Goal: Transaction & Acquisition: Purchase product/service

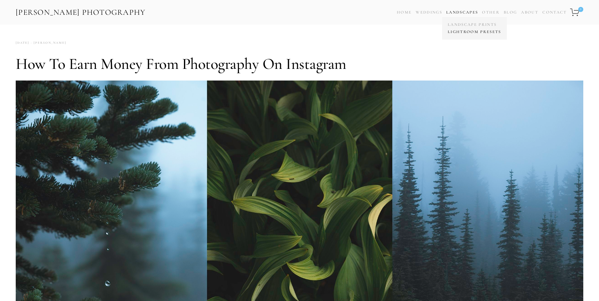
click at [465, 31] on link "Lightroom Presets" at bounding box center [474, 31] width 57 height 7
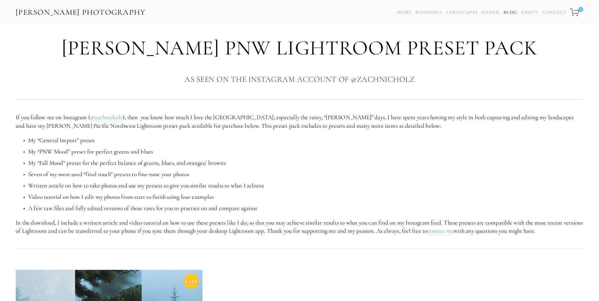
click at [508, 12] on link "Blog" at bounding box center [510, 12] width 13 height 9
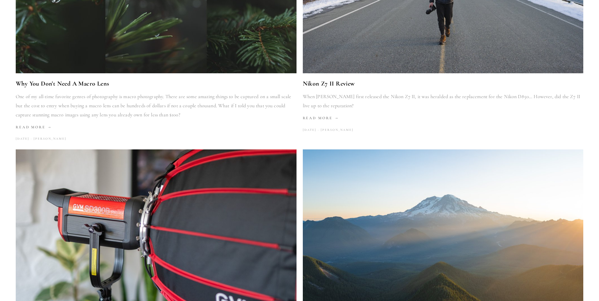
scroll to position [303, 0]
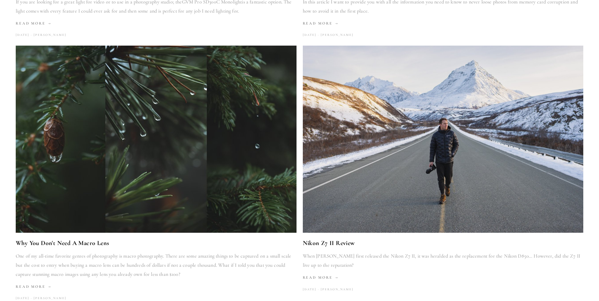
click at [338, 241] on link "Nikon Z7 II Review" at bounding box center [443, 243] width 281 height 11
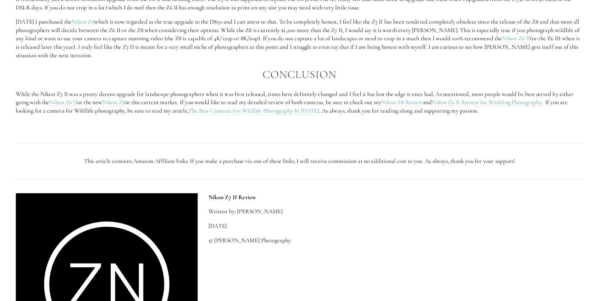
scroll to position [1321, 0]
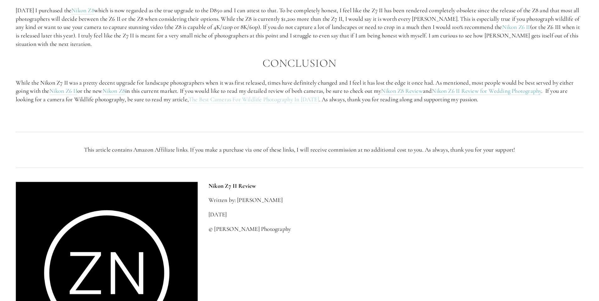
click at [276, 99] on link "The Best Cameras For Wildlife Photography In 2024" at bounding box center [253, 100] width 131 height 8
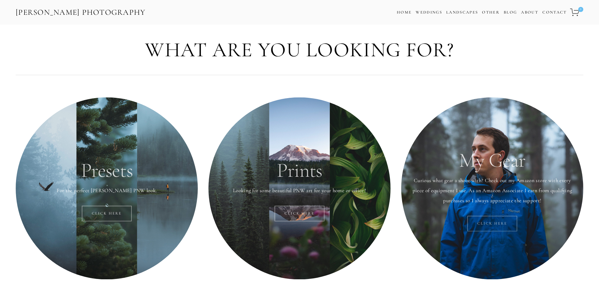
click at [494, 225] on link "Click here" at bounding box center [492, 224] width 50 height 16
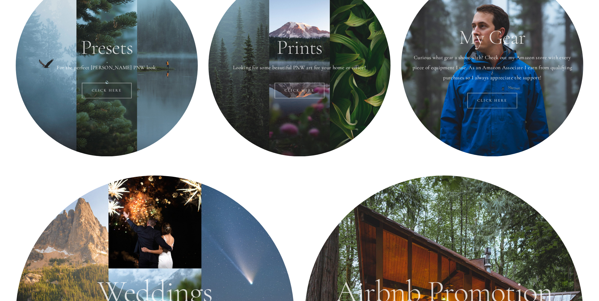
scroll to position [63, 0]
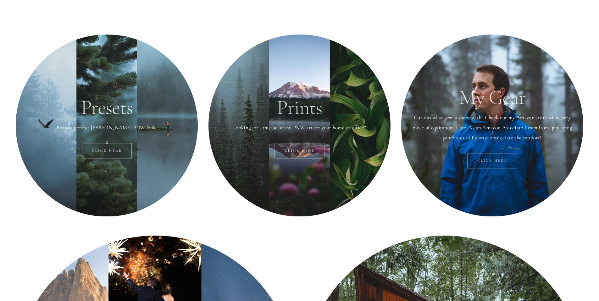
click at [493, 158] on link "Click here" at bounding box center [492, 161] width 50 height 16
click at [111, 152] on link "Click here" at bounding box center [107, 151] width 50 height 16
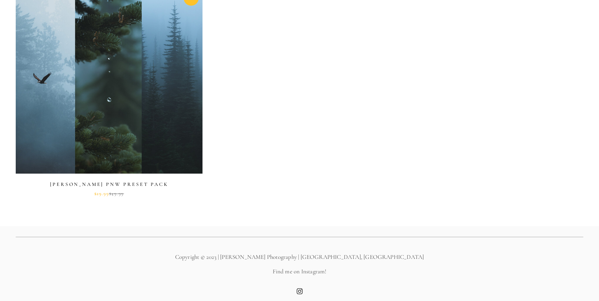
scroll to position [287, 0]
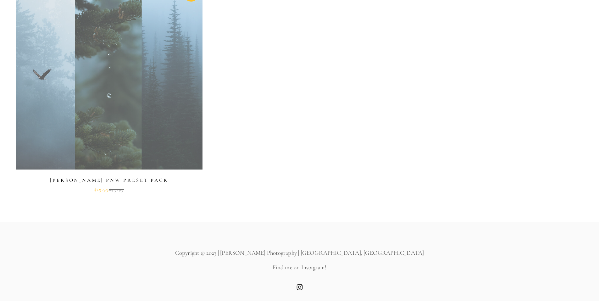
click at [111, 80] on link at bounding box center [109, 87] width 187 height 209
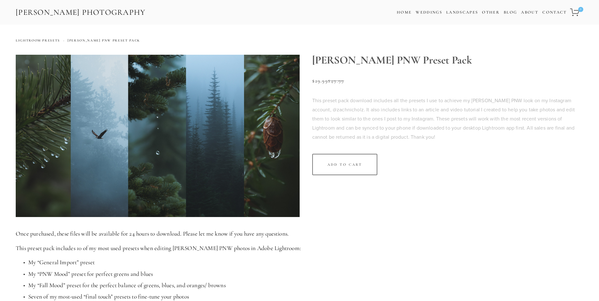
click at [224, 148] on img at bounding box center [158, 136] width 284 height 162
click at [443, 203] on section "[PERSON_NAME] PNW Preset Pack [PERSON_NAME] PNW Preset Pack Sale Price: $29.99 …" at bounding box center [300, 136] width 568 height 162
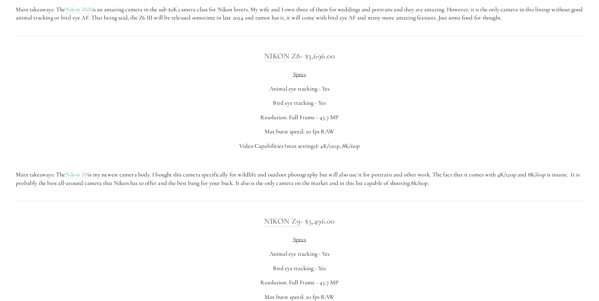
scroll to position [1384, 0]
